Goal: Task Accomplishment & Management: Use online tool/utility

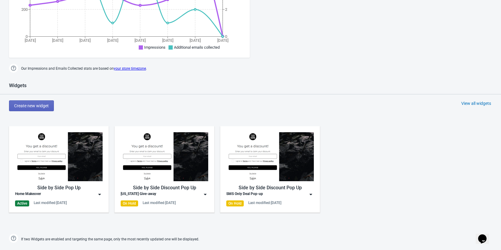
scroll to position [301, 0]
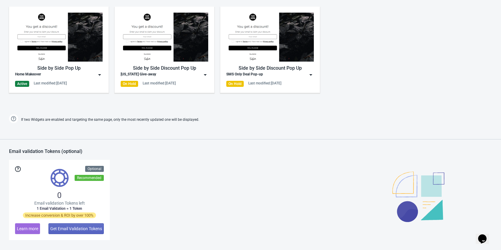
click at [100, 75] on img at bounding box center [100, 75] width 6 height 6
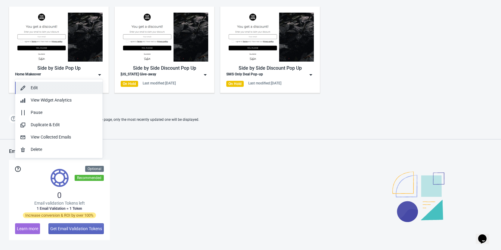
click at [45, 89] on div "Edit" at bounding box center [64, 88] width 67 height 6
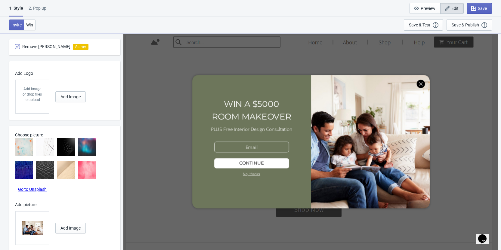
scroll to position [379, 0]
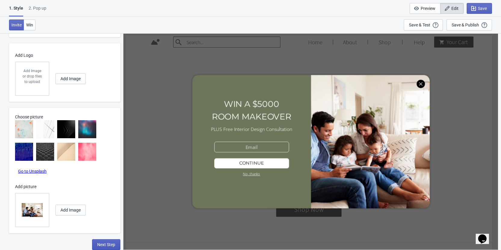
click at [104, 240] on span "Next Step" at bounding box center [106, 245] width 18 height 5
select select "homepageOnly"
select select "once"
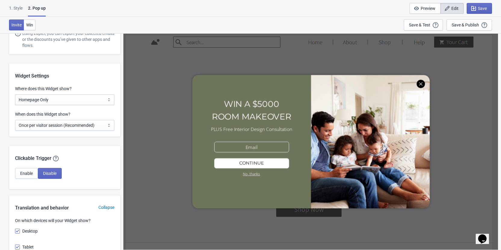
scroll to position [542, 0]
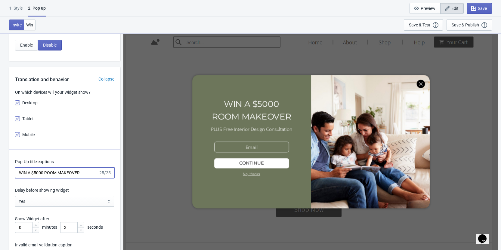
click at [85, 168] on input "WIN A $5000 ROOM MAKEOVER" at bounding box center [56, 173] width 83 height 11
paste input "25% off store wide"
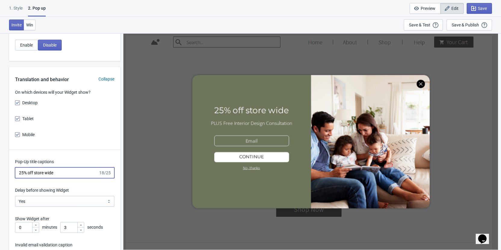
click at [30, 168] on input "25% off store wide" at bounding box center [56, 173] width 83 height 11
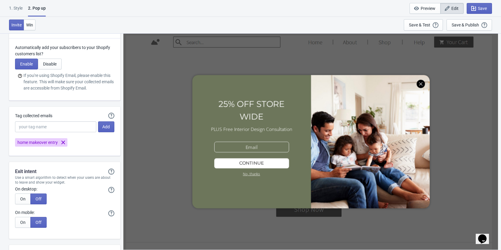
scroll to position [1093, 0]
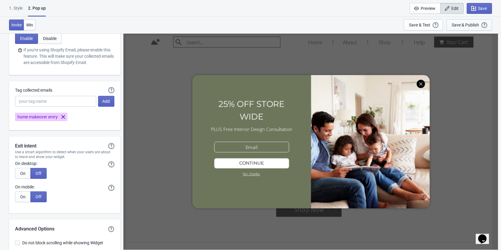
type input "25% OFF STORE WIDE"
click at [465, 24] on div "Save & Publish" at bounding box center [465, 25] width 27 height 5
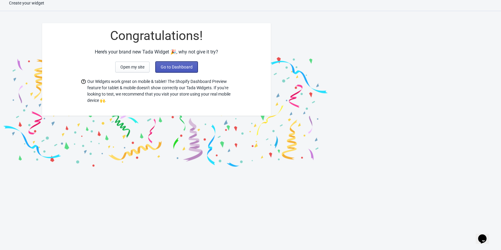
click at [166, 68] on span "Go to Dashboard" at bounding box center [177, 67] width 32 height 5
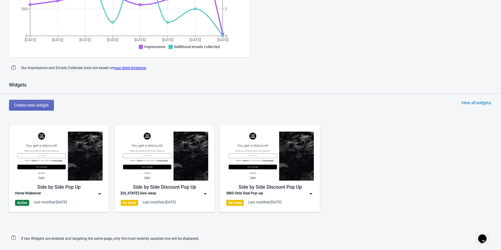
scroll to position [247, 0]
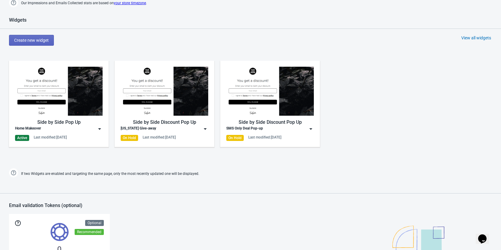
click at [98, 129] on img at bounding box center [100, 129] width 6 height 6
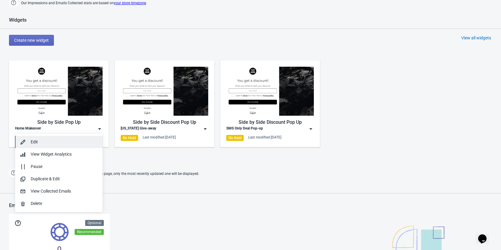
click at [63, 141] on div "Edit" at bounding box center [64, 142] width 67 height 6
